Goal: Use online tool/utility

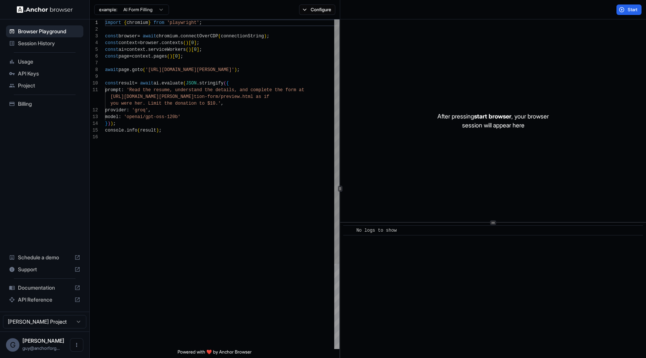
scroll to position [47, 0]
click at [158, 72] on div "import { chromium } from 'playwright' ; const browser = await chromium . connec…" at bounding box center [222, 241] width 234 height 444
drag, startPoint x: 158, startPoint y: 72, endPoint x: 255, endPoint y: 68, distance: 97.3
click at [255, 68] on div "import { chromium } from 'playwright' ; const browser = await chromium . connec…" at bounding box center [222, 241] width 234 height 444
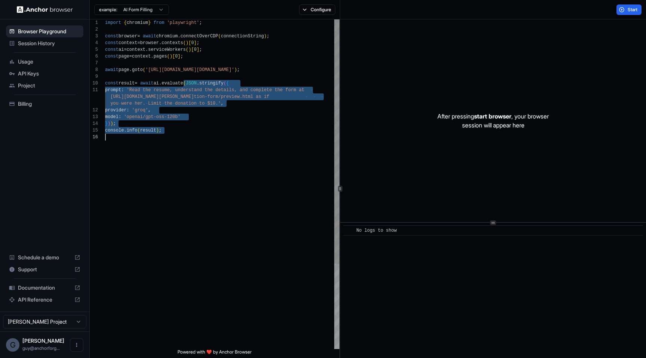
drag, startPoint x: 182, startPoint y: 81, endPoint x: 277, endPoint y: 163, distance: 125.3
click at [277, 163] on div "import { chromium } from 'playwright' ; const browser = await chromium . connec…" at bounding box center [222, 241] width 234 height 444
type textarea "**********"
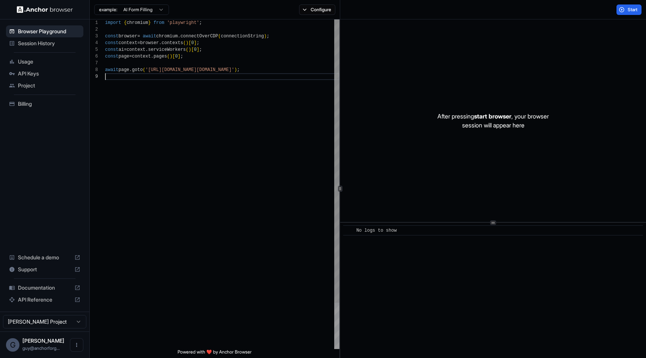
scroll to position [54, 0]
click at [624, 9] on button "Start" at bounding box center [628, 9] width 25 height 10
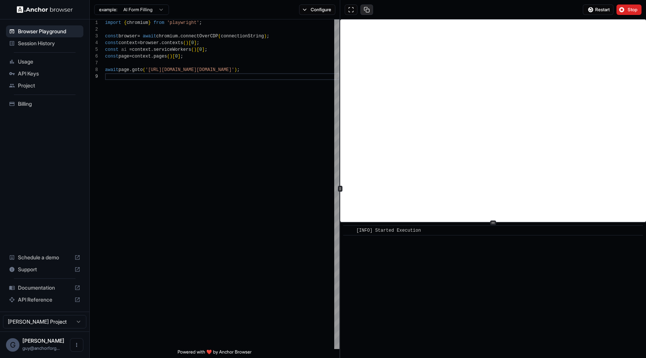
click at [370, 11] on button at bounding box center [366, 9] width 13 height 10
click at [346, 9] on button at bounding box center [350, 9] width 13 height 10
click at [631, 12] on span "Stop" at bounding box center [632, 10] width 10 height 6
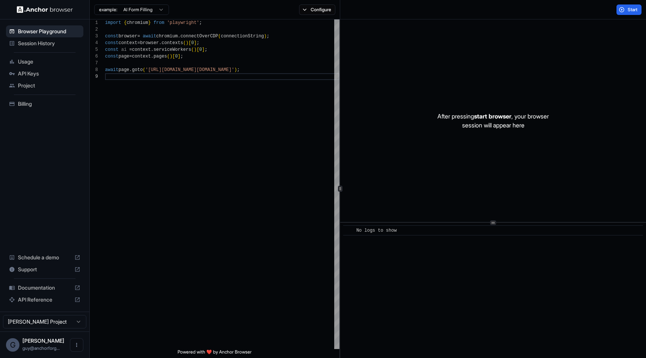
click at [410, 121] on div "After pressing start browser , your browser session will appear here" at bounding box center [493, 120] width 306 height 203
click at [245, 88] on div "import { chromium } from 'playwright' ; const browser = await chromium . connec…" at bounding box center [222, 210] width 234 height 383
click at [451, 111] on div "After pressing start browser , your browser session will appear here" at bounding box center [493, 120] width 306 height 203
click at [307, 170] on div "import { chromium } from 'playwright' ; const browser = await chromium . connec…" at bounding box center [222, 210] width 234 height 383
click at [384, 176] on div "After pressing start browser , your browser session will appear here" at bounding box center [493, 120] width 306 height 203
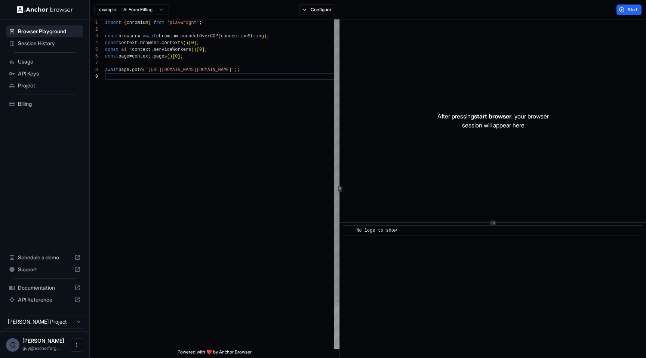
click at [241, 348] on div "import { chromium } from 'playwright' ; const browser = await chromium . connec…" at bounding box center [222, 210] width 234 height 383
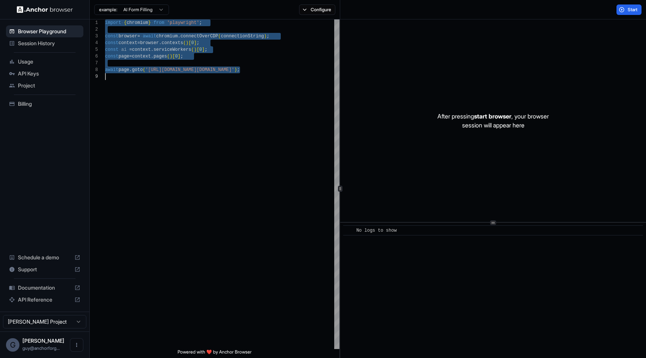
click at [241, 358] on span "Powered with ❤️ by Anchor Browser" at bounding box center [214, 353] width 74 height 9
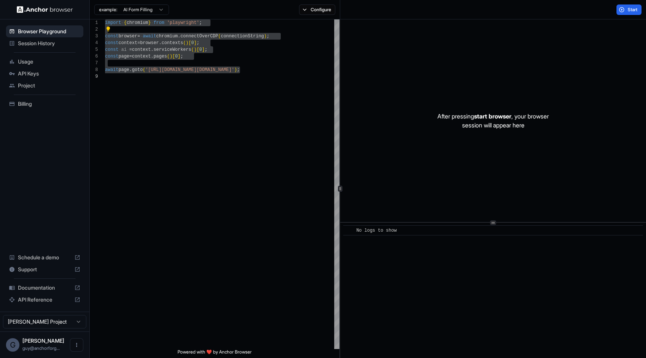
click at [241, 356] on span "Powered with ❤️ by Anchor Browser" at bounding box center [214, 353] width 74 height 9
click at [243, 353] on span "Powered with ❤️ by Anchor Browser" at bounding box center [214, 353] width 74 height 9
click at [374, 354] on div "​ No logs to show" at bounding box center [493, 290] width 306 height 135
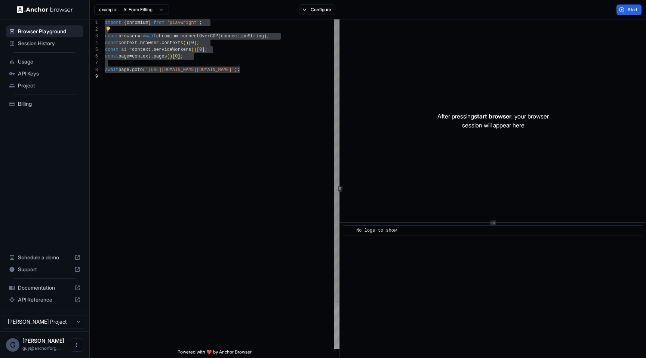
scroll to position [54, 0]
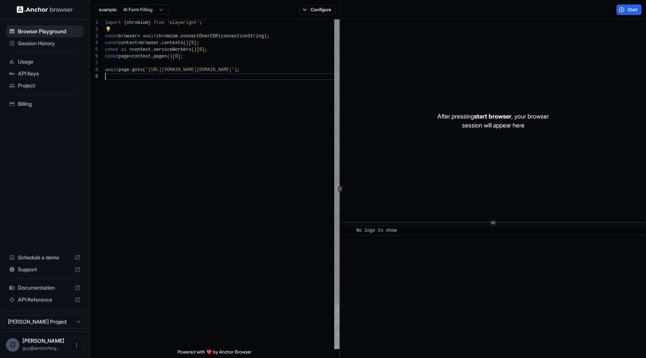
click at [247, 327] on div "import { chromium } from 'playwright' ; const browser = await chromium . connec…" at bounding box center [222, 210] width 234 height 383
